Goal: Information Seeking & Learning: Find specific page/section

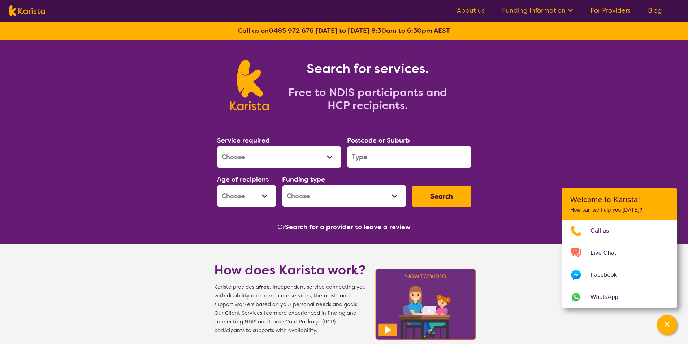
click at [267, 160] on select "Allied Health Assistant Assessment ([MEDICAL_DATA] or [MEDICAL_DATA]) Behaviour…" at bounding box center [279, 157] width 124 height 22
select select "[MEDICAL_DATA]"
click at [217, 146] on select "Allied Health Assistant Assessment ([MEDICAL_DATA] or [MEDICAL_DATA]) Behaviour…" at bounding box center [279, 157] width 124 height 22
click at [384, 154] on input "search" at bounding box center [409, 157] width 124 height 22
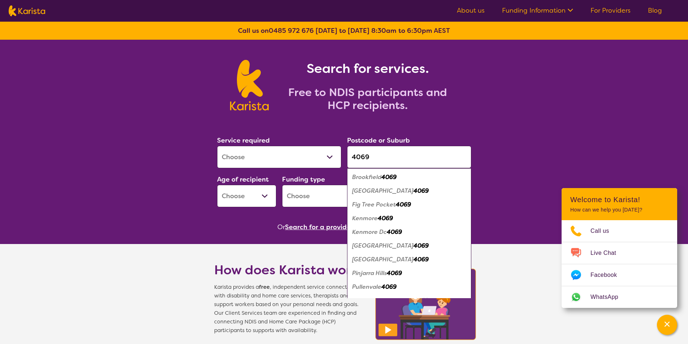
type input "4069"
click at [371, 220] on em "Kenmore" at bounding box center [365, 219] width 26 height 8
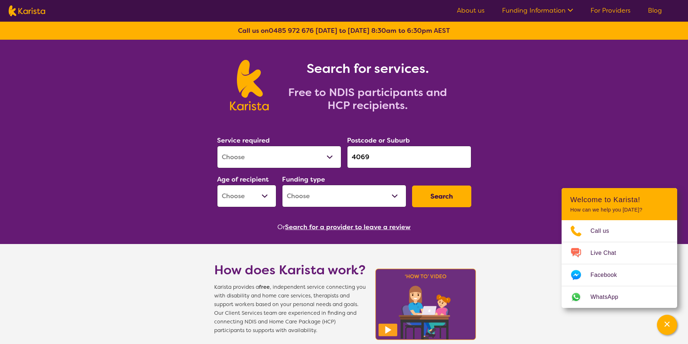
click at [306, 198] on select "Home Care Package (HCP) National Disability Insurance Scheme (NDIS) I don't know" at bounding box center [344, 196] width 124 height 22
select select "NDIS"
click at [282, 185] on select "Home Care Package (HCP) National Disability Insurance Scheme (NDIS) I don't know" at bounding box center [344, 196] width 124 height 22
click at [254, 197] on select "Early Childhood - 0 to 9 Child - 10 to 11 Adolescent - 12 to 17 Adult - 18 to 6…" at bounding box center [246, 196] width 59 height 22
select select "EC"
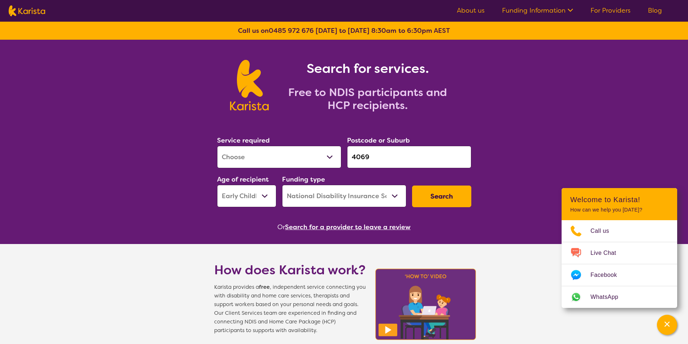
click at [217, 185] on select "Early Childhood - 0 to 9 Child - 10 to 11 Adolescent - 12 to 17 Adult - 18 to 6…" at bounding box center [246, 196] width 59 height 22
click at [456, 196] on button "Search" at bounding box center [441, 197] width 59 height 22
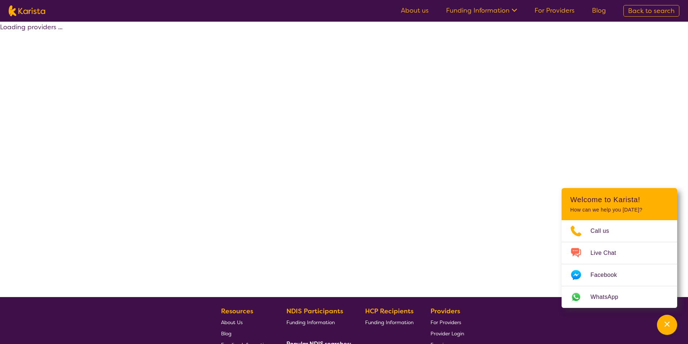
select select "by_score"
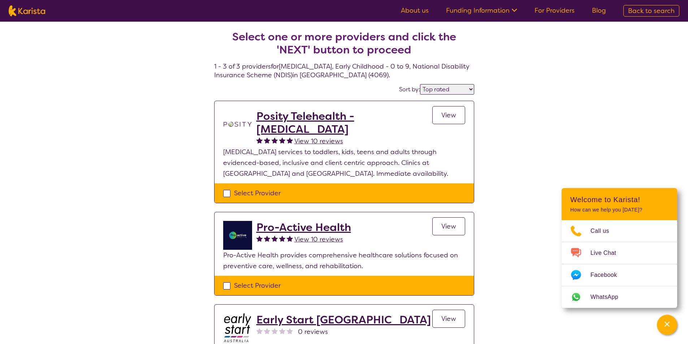
drag, startPoint x: 193, startPoint y: 153, endPoint x: 194, endPoint y: 149, distance: 3.8
click at [193, 153] on div "Select one or more providers and click the 'NEXT' button to proceed 1 - 3 of 3 …" at bounding box center [344, 224] width 688 height 404
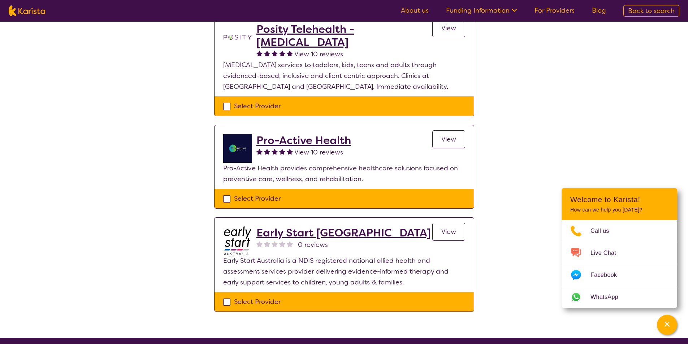
scroll to position [108, 0]
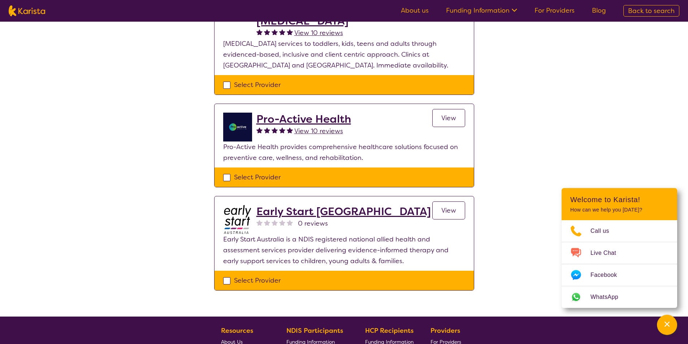
select select "[MEDICAL_DATA]"
select select "EC"
select select "NDIS"
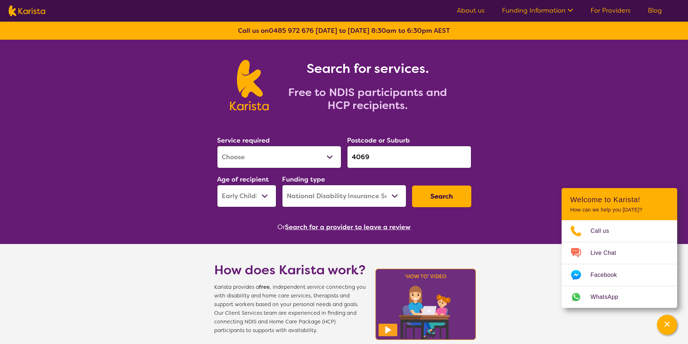
click at [251, 198] on select "Early Childhood - 0 to 9 Child - 10 to 11 Adolescent - 12 to 17 Adult - 18 to 6…" at bounding box center [246, 196] width 59 height 22
select select "CH"
click at [217, 185] on select "Early Childhood - 0 to 9 Child - 10 to 11 Adolescent - 12 to 17 Adult - 18 to 6…" at bounding box center [246, 196] width 59 height 22
click at [436, 200] on button "Search" at bounding box center [441, 197] width 59 height 22
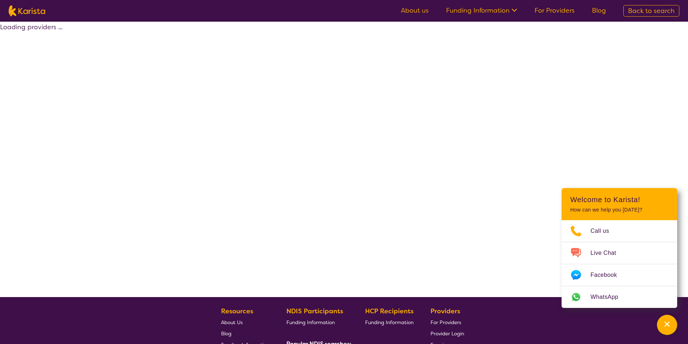
select select "by_score"
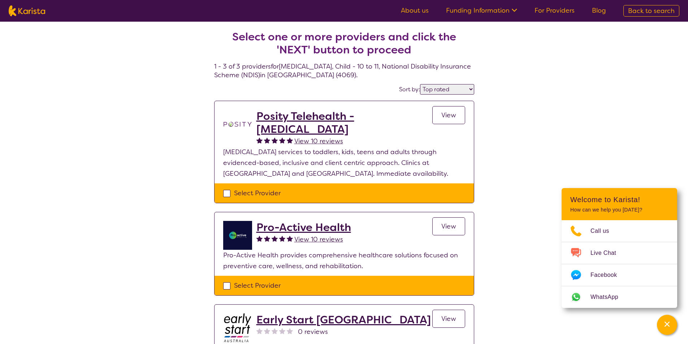
select select "[MEDICAL_DATA]"
select select "CH"
select select "NDIS"
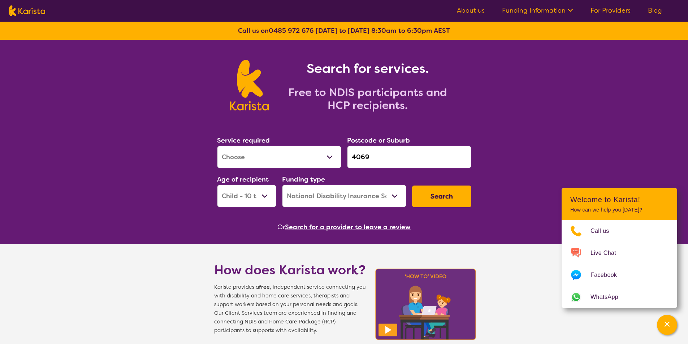
click at [245, 195] on select "Early Childhood - 0 to 9 Child - 10 to 11 Adolescent - 12 to 17 Adult - 18 to 6…" at bounding box center [246, 196] width 59 height 22
select select "AS"
click at [217, 185] on select "Early Childhood - 0 to 9 Child - 10 to 11 Adolescent - 12 to 17 Adult - 18 to 6…" at bounding box center [246, 196] width 59 height 22
click at [452, 201] on button "Search" at bounding box center [441, 197] width 59 height 22
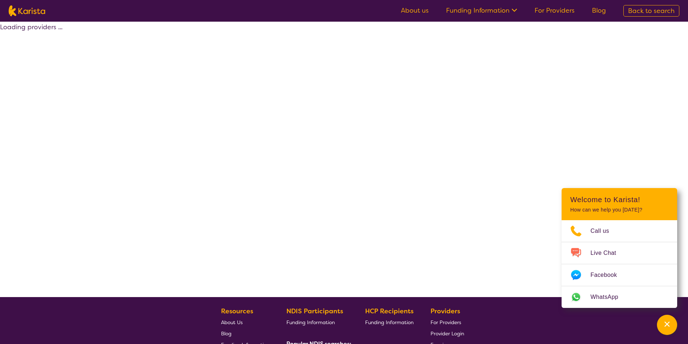
select select "by_score"
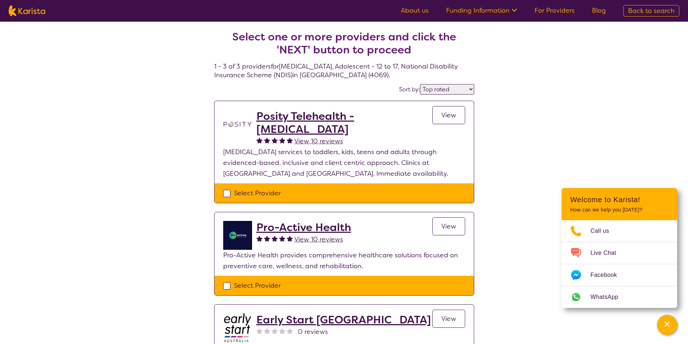
select select "[MEDICAL_DATA]"
select select "AS"
select select "NDIS"
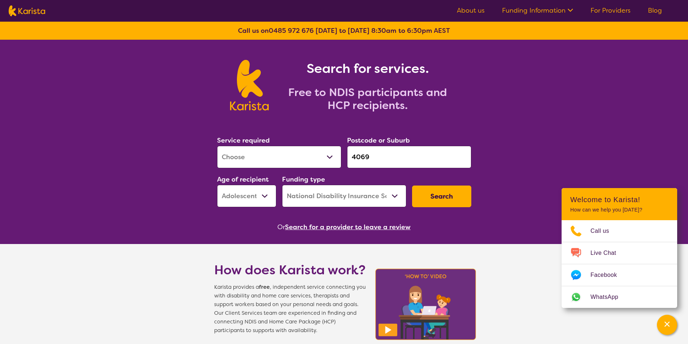
click at [245, 197] on select "Early Childhood - 0 to 9 Child - 10 to 11 Adolescent - 12 to 17 Adult - 18 to 6…" at bounding box center [246, 196] width 59 height 22
select select "AD"
click at [217, 185] on select "Early Childhood - 0 to 9 Child - 10 to 11 Adolescent - 12 to 17 Adult - 18 to 6…" at bounding box center [246, 196] width 59 height 22
click at [435, 196] on button "Search" at bounding box center [441, 197] width 59 height 22
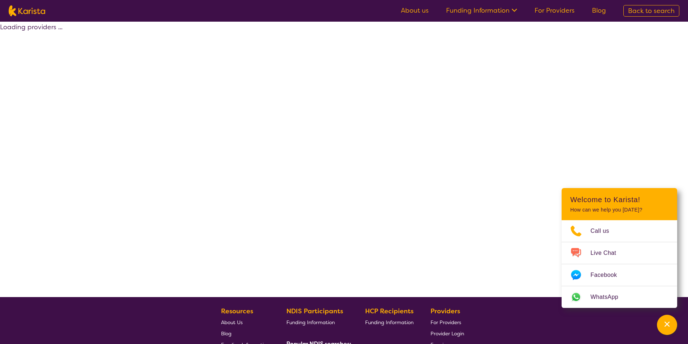
select select "by_score"
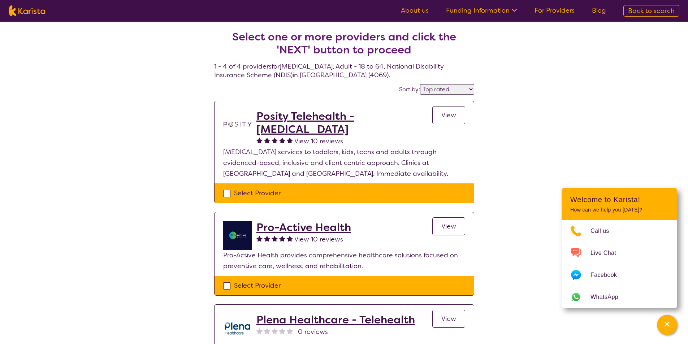
select select "[MEDICAL_DATA]"
select select "AD"
select select "NDIS"
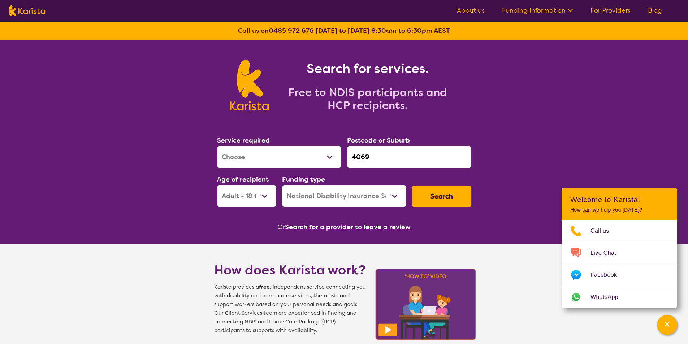
click at [244, 186] on select "Early Childhood - 0 to 9 Child - 10 to 11 Adolescent - 12 to 17 Adult - 18 to 6…" at bounding box center [246, 196] width 59 height 22
select select "AG"
click at [217, 185] on select "Early Childhood - 0 to 9 Child - 10 to 11 Adolescent - 12 to 17 Adult - 18 to 6…" at bounding box center [246, 196] width 59 height 22
click at [426, 198] on button "Search" at bounding box center [441, 197] width 59 height 22
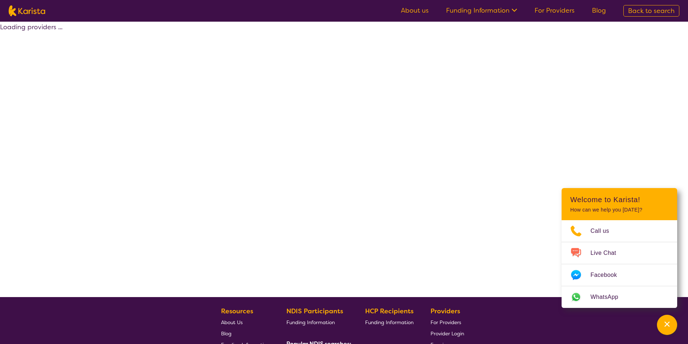
select select "by_score"
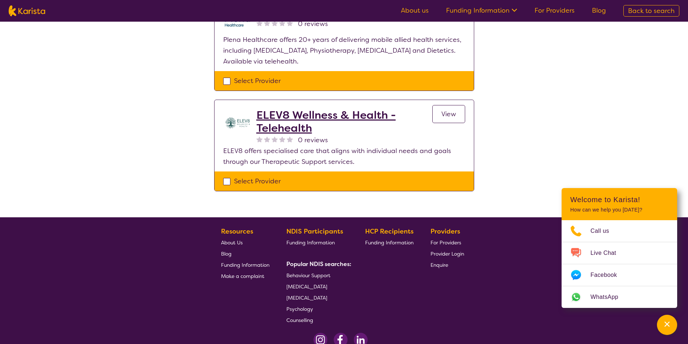
scroll to position [217, 0]
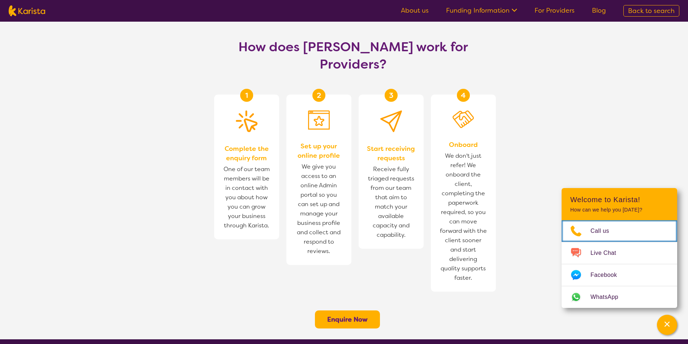
scroll to position [398, 0]
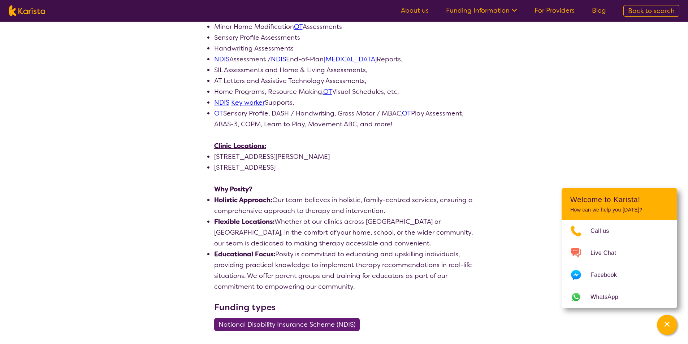
scroll to position [434, 0]
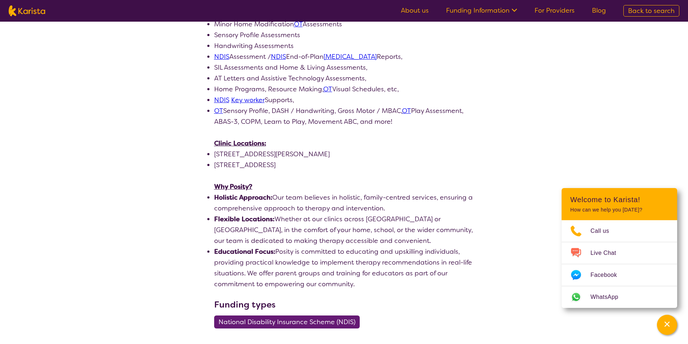
drag, startPoint x: 285, startPoint y: 102, endPoint x: 402, endPoint y: 112, distance: 117.6
click at [402, 112] on li "OT Sensory Profile, DASH / Handwriting, Gross Motor / MBAC, OT Play Assessment,…" at bounding box center [344, 117] width 260 height 22
drag, startPoint x: 233, startPoint y: 112, endPoint x: 385, endPoint y: 110, distance: 152.5
click at [385, 110] on li "OT Sensory Profile, DASH / Handwriting, Gross Motor / MBAC, OT Play Assessment,…" at bounding box center [344, 117] width 260 height 22
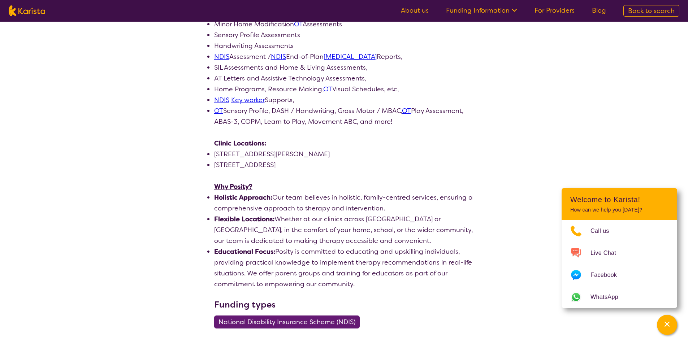
click at [302, 160] on li "553 Grimshaw Street, Bundoora VIC 3083" at bounding box center [344, 165] width 260 height 11
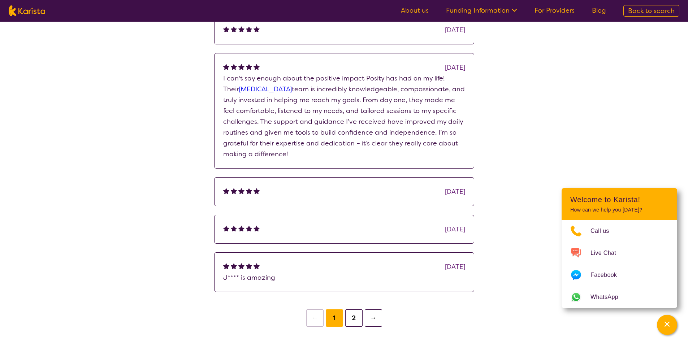
scroll to position [1011, 0]
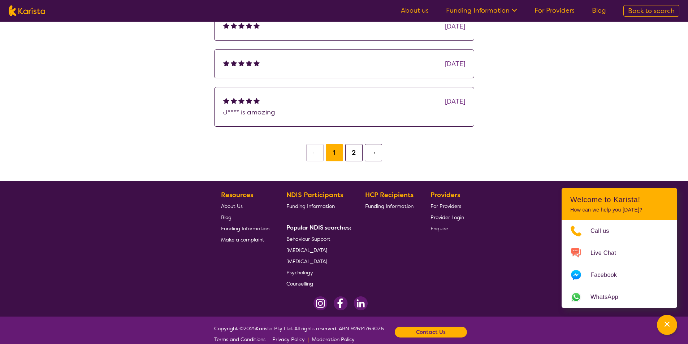
click at [231, 203] on span "About Us" at bounding box center [232, 206] width 22 height 7
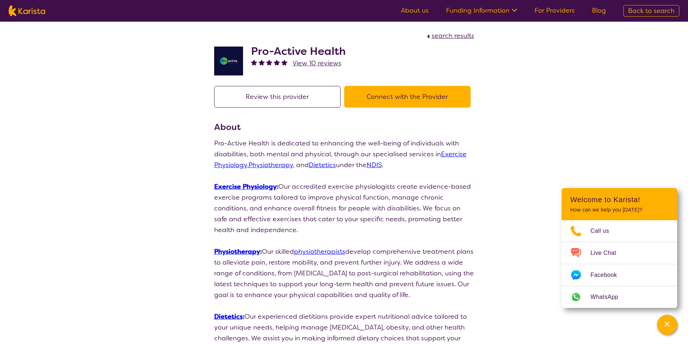
drag, startPoint x: 298, startPoint y: 188, endPoint x: 435, endPoint y: 234, distance: 144.1
click at [435, 234] on p "Exercise Physiology : Our accredited exercise physiologists create evidence-bas…" at bounding box center [344, 208] width 260 height 54
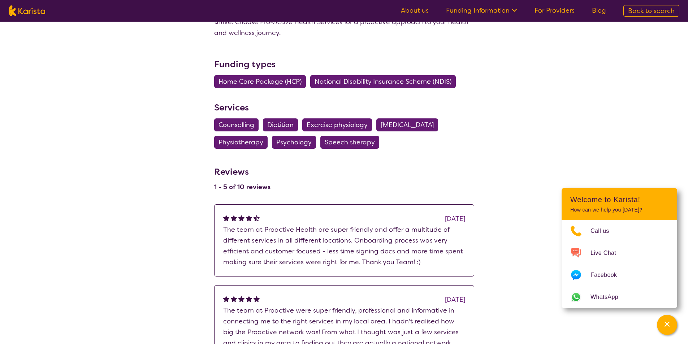
scroll to position [398, 0]
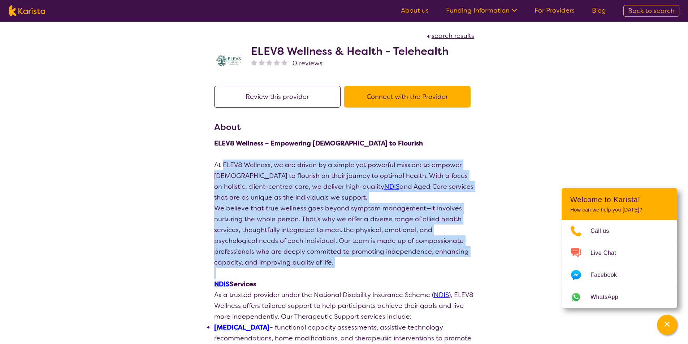
drag, startPoint x: 224, startPoint y: 166, endPoint x: 349, endPoint y: 274, distance: 165.2
click at [350, 275] on p at bounding box center [344, 273] width 260 height 11
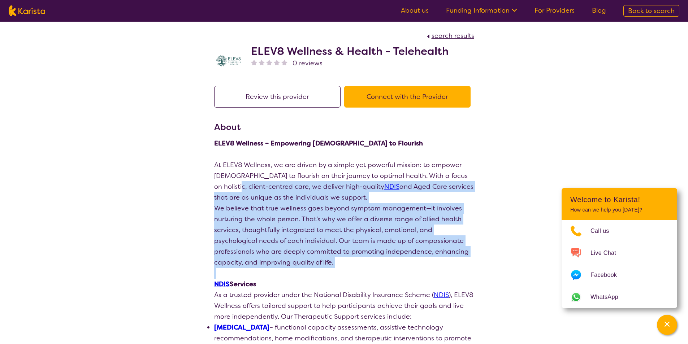
drag, startPoint x: 223, startPoint y: 188, endPoint x: 391, endPoint y: 272, distance: 187.3
click at [391, 272] on p at bounding box center [344, 273] width 260 height 11
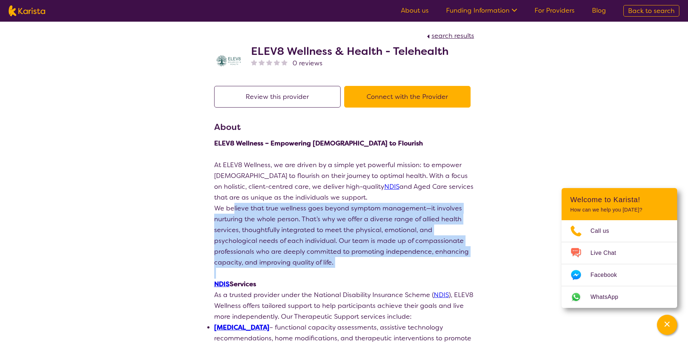
drag, startPoint x: 244, startPoint y: 206, endPoint x: 421, endPoint y: 272, distance: 188.3
click at [421, 272] on p at bounding box center [344, 273] width 260 height 11
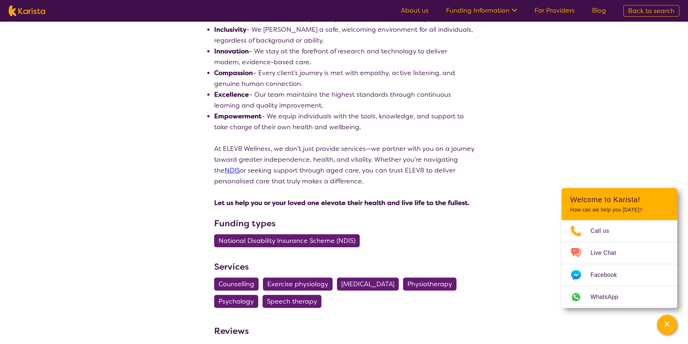
scroll to position [614, 0]
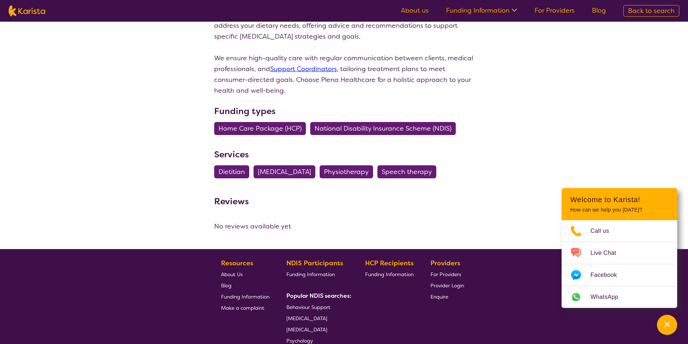
scroll to position [723, 0]
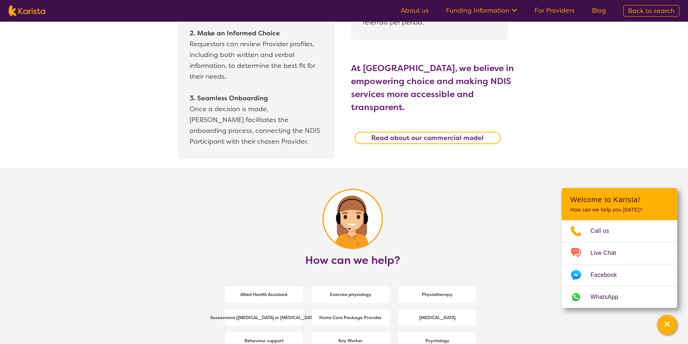
scroll to position [759, 0]
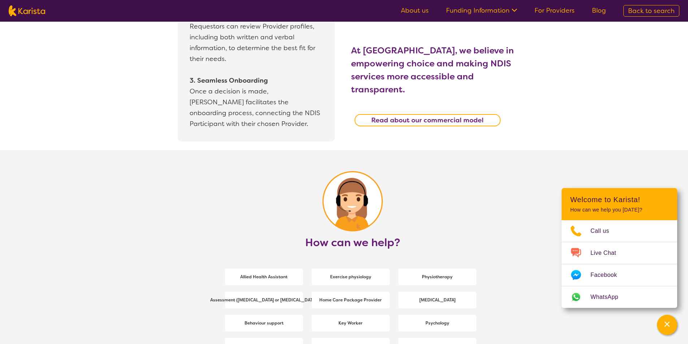
click at [388, 116] on b "Read about our commercial model" at bounding box center [427, 120] width 112 height 9
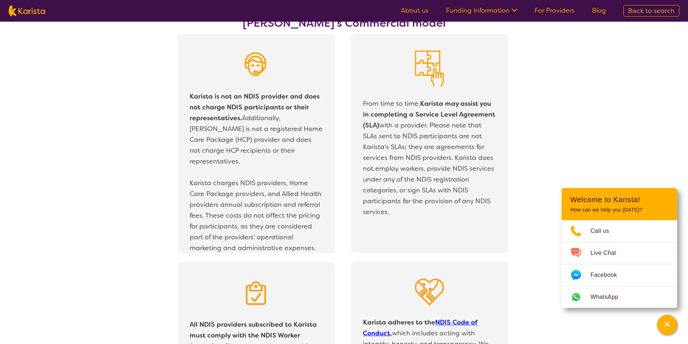
scroll to position [1275, 0]
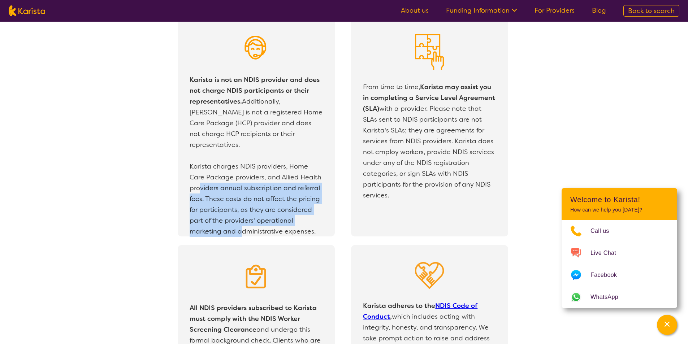
drag, startPoint x: 198, startPoint y: 180, endPoint x: 241, endPoint y: 223, distance: 60.0
click at [241, 223] on p "Karista charges NDIS providers, Home Care Package providers, and Allied Health …" at bounding box center [256, 199] width 133 height 76
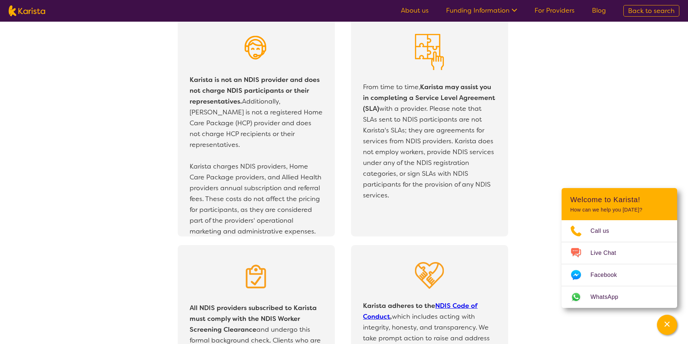
click at [272, 224] on p "Karista charges NDIS providers, Home Care Package providers, and Allied Health …" at bounding box center [256, 199] width 133 height 76
drag, startPoint x: 375, startPoint y: 86, endPoint x: 424, endPoint y: 204, distance: 127.5
click at [424, 204] on div "From time to time, [PERSON_NAME] may assist you in completing a Service Level A…" at bounding box center [430, 127] width 158 height 220
drag, startPoint x: 371, startPoint y: 121, endPoint x: 420, endPoint y: 210, distance: 101.4
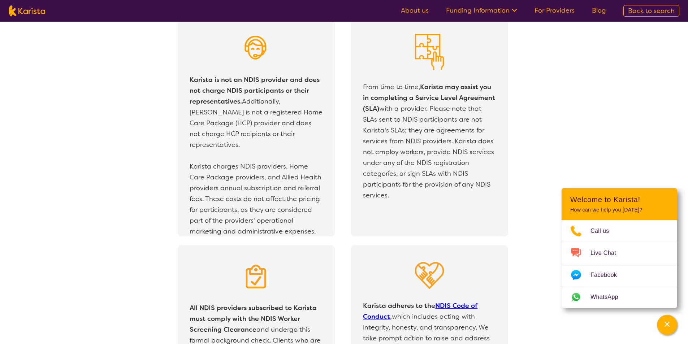
click at [420, 210] on div "From time to time, [PERSON_NAME] may assist you in completing a Service Level A…" at bounding box center [430, 127] width 158 height 220
